Goal: Transaction & Acquisition: Purchase product/service

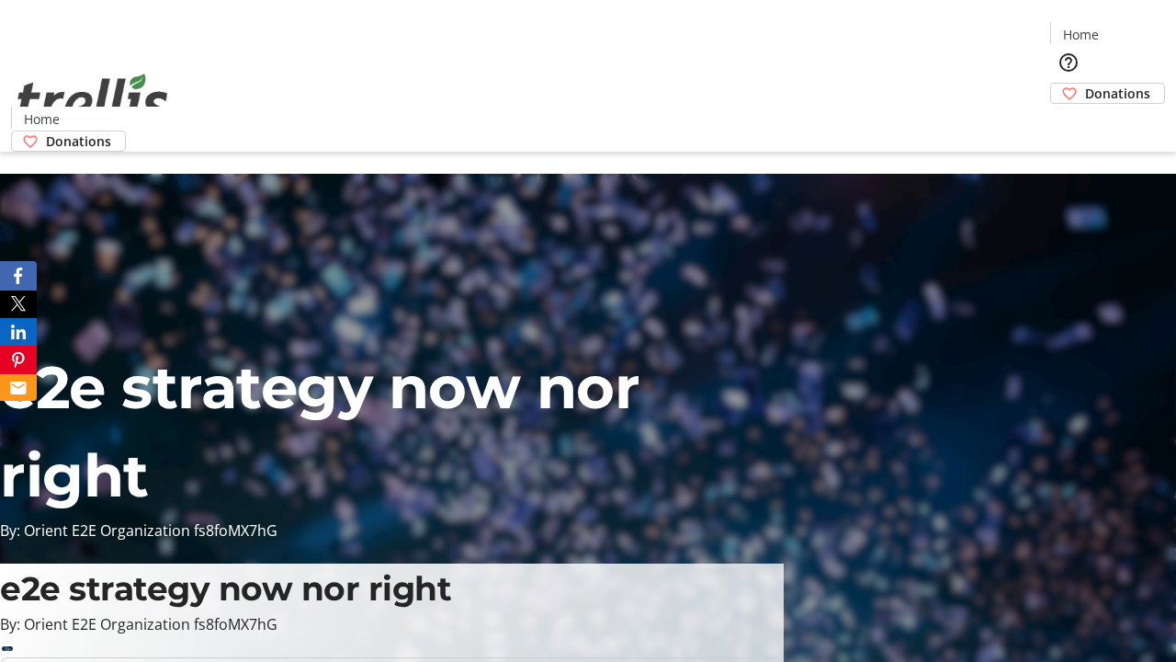
click at [1085, 84] on span "Donations" at bounding box center [1117, 93] width 65 height 19
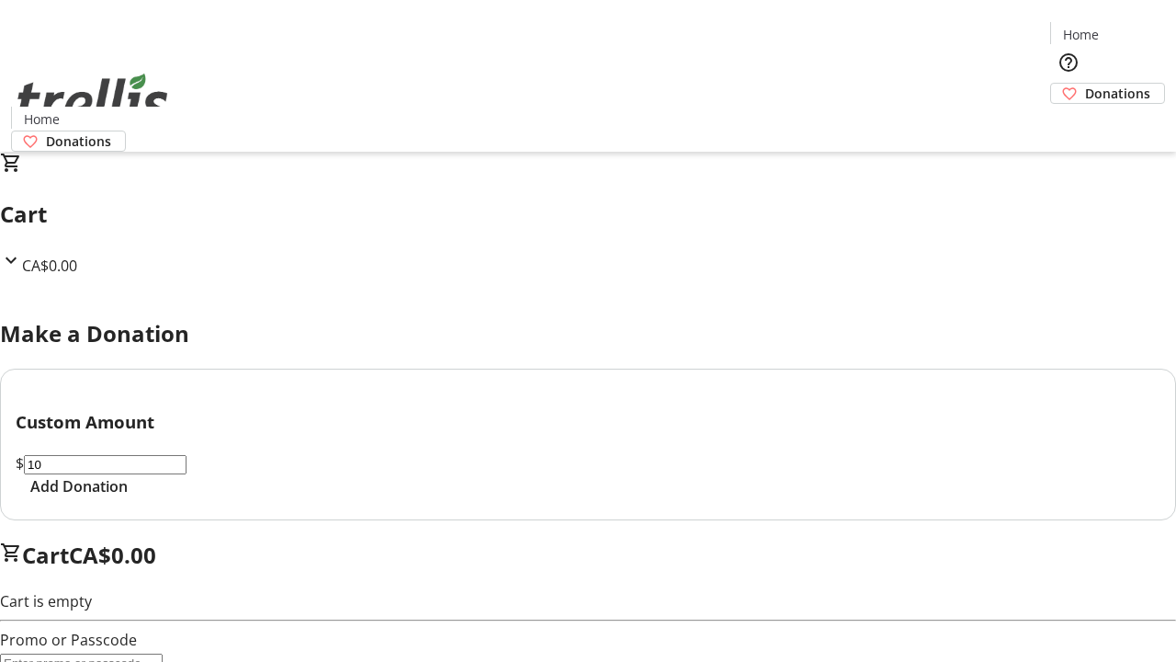
click at [128, 497] on span "Add Donation" at bounding box center [78, 486] width 97 height 22
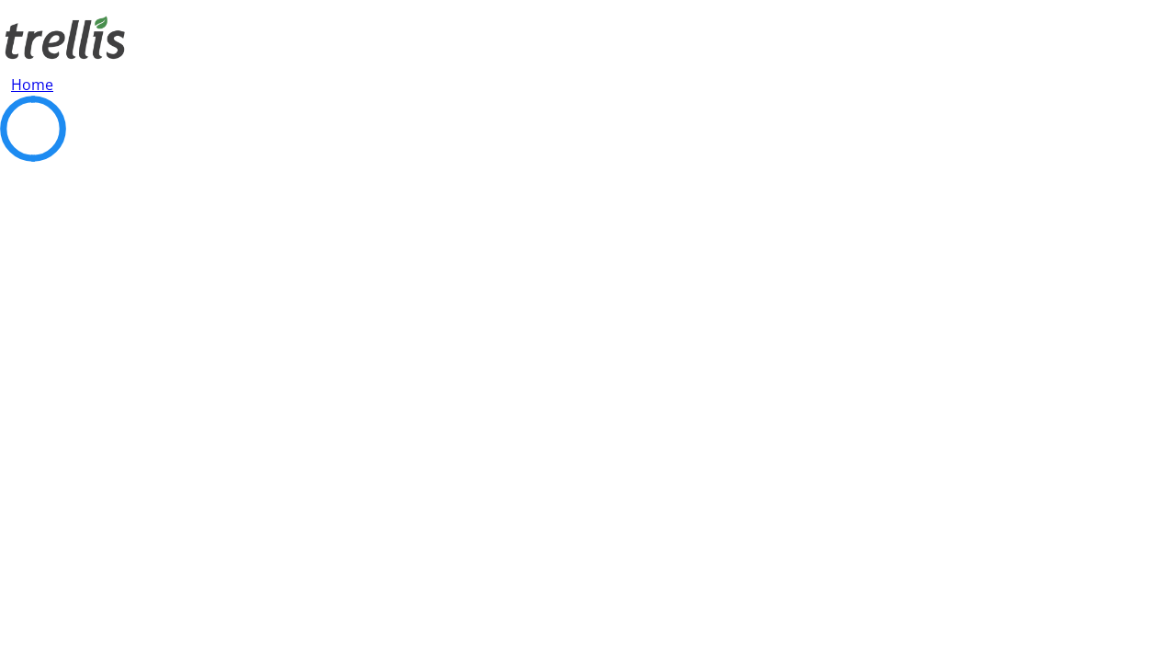
select select "CA"
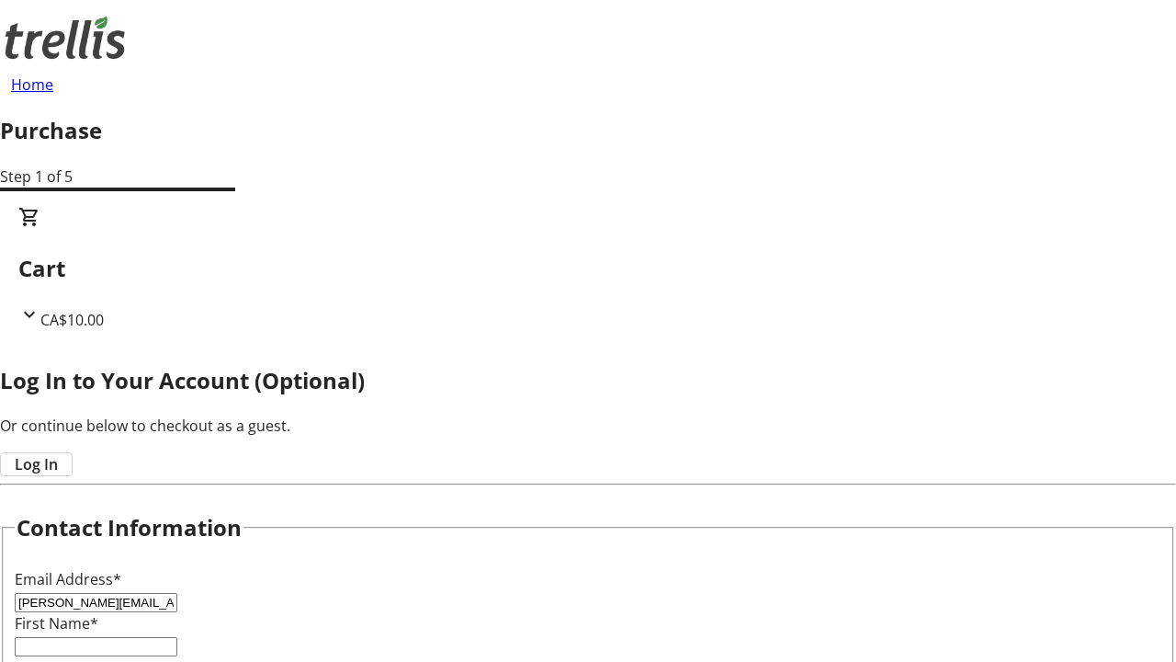
type input "[PERSON_NAME][EMAIL_ADDRESS][PERSON_NAME][DOMAIN_NAME]"
type input "[PERSON_NAME]"
type input "[STREET_ADDRESS][PERSON_NAME]"
type input "Kelowna"
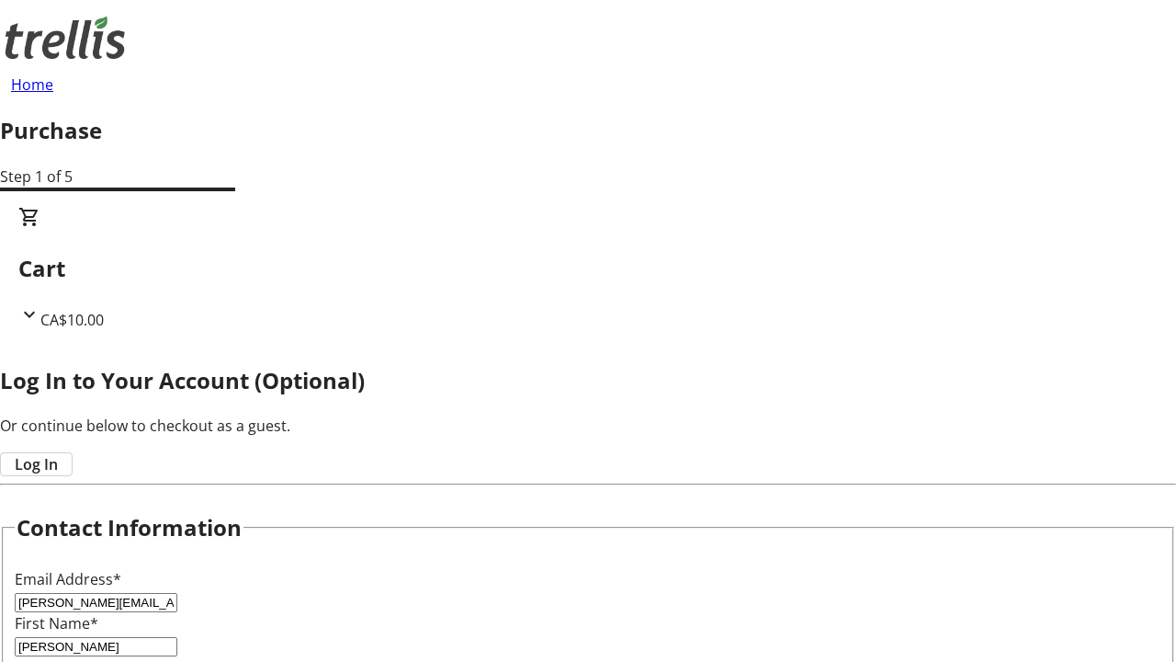
select select "BC"
type input "Kelowna"
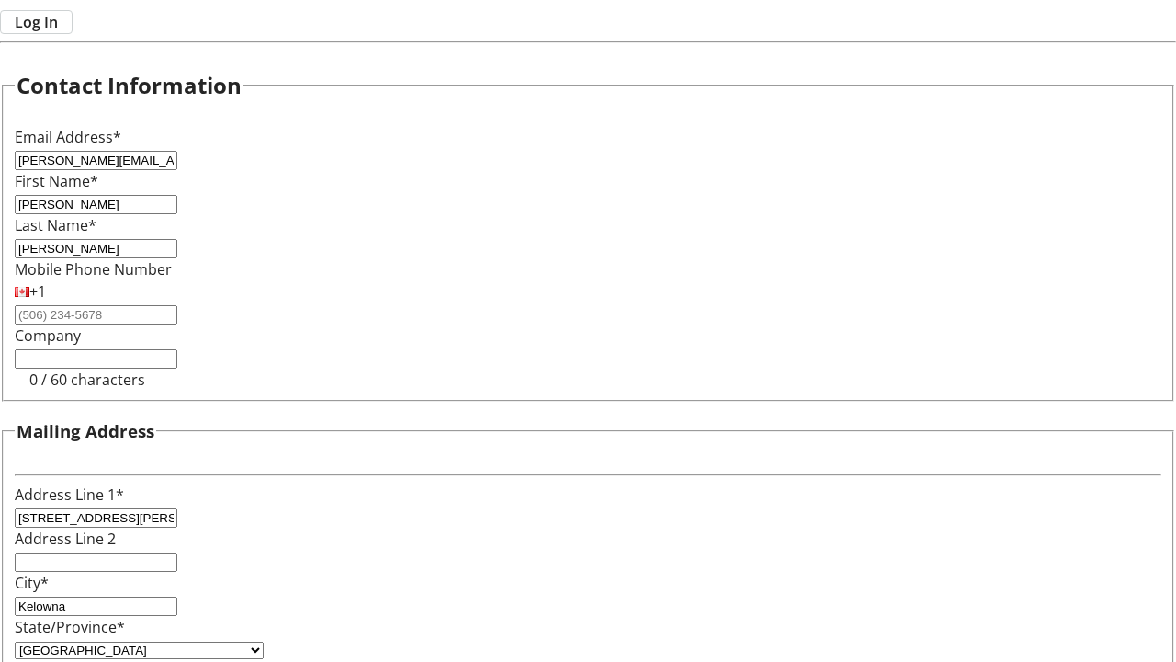
type input "V1Y 0C2"
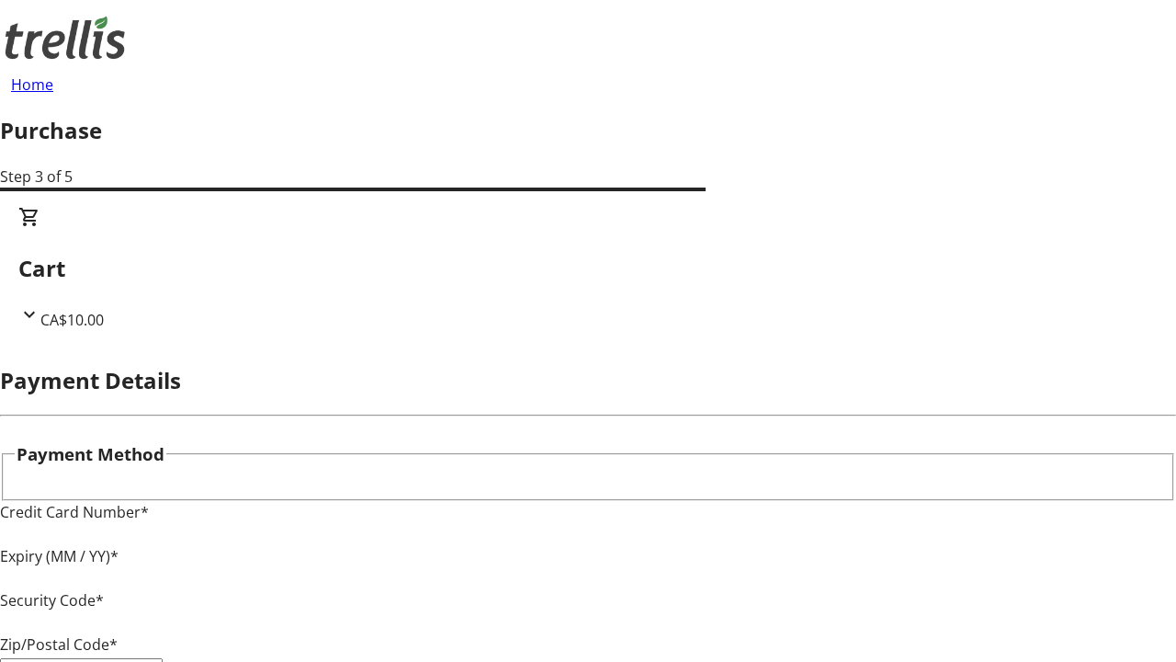
type input "V1Y 0C2"
